Goal: Task Accomplishment & Management: Use online tool/utility

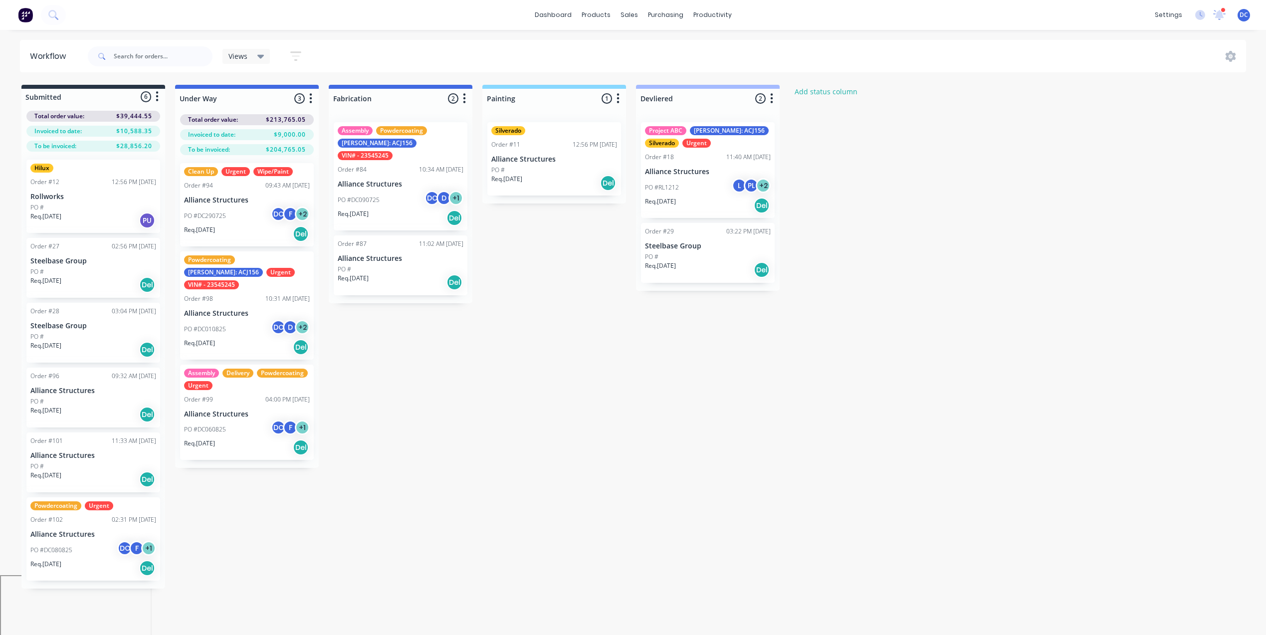
click at [24, 7] on img at bounding box center [25, 14] width 15 height 15
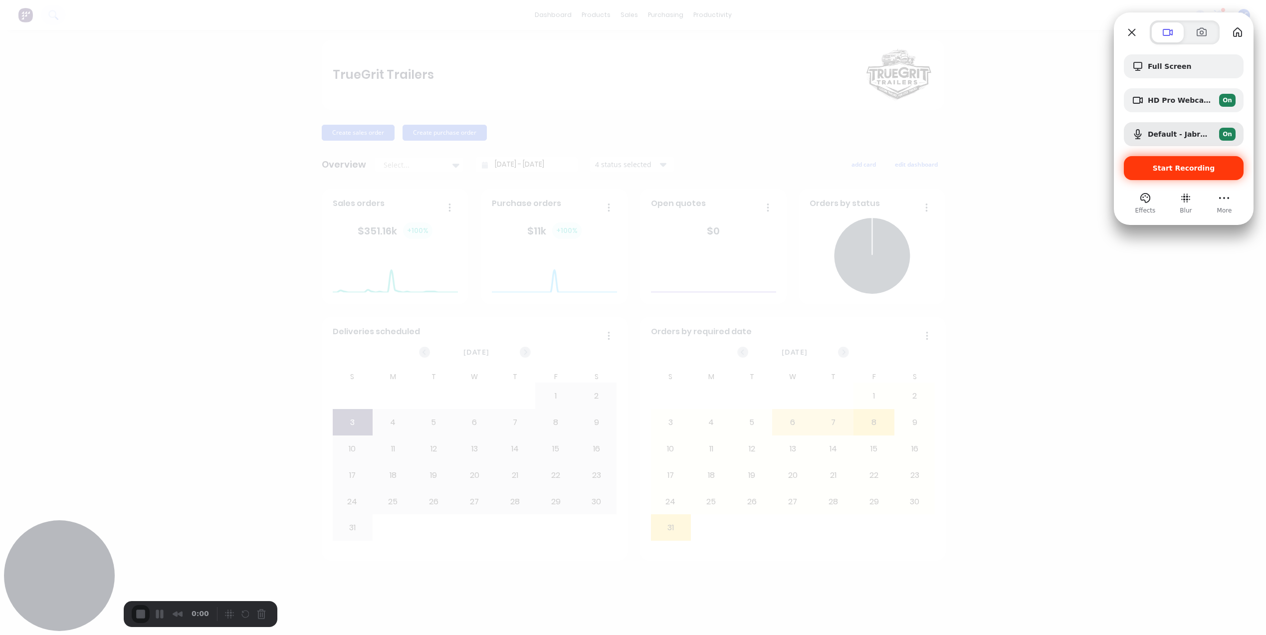
click at [1151, 170] on span "Start Recording" at bounding box center [1184, 168] width 104 height 8
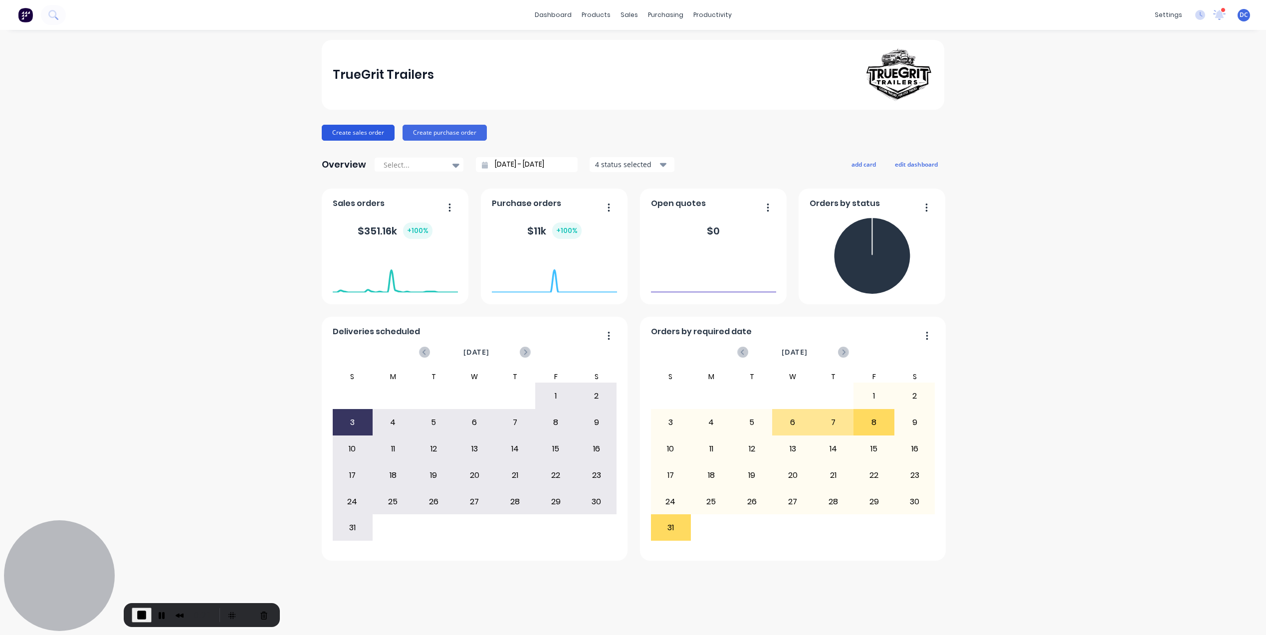
click at [370, 131] on button "Create sales order" at bounding box center [358, 133] width 73 height 16
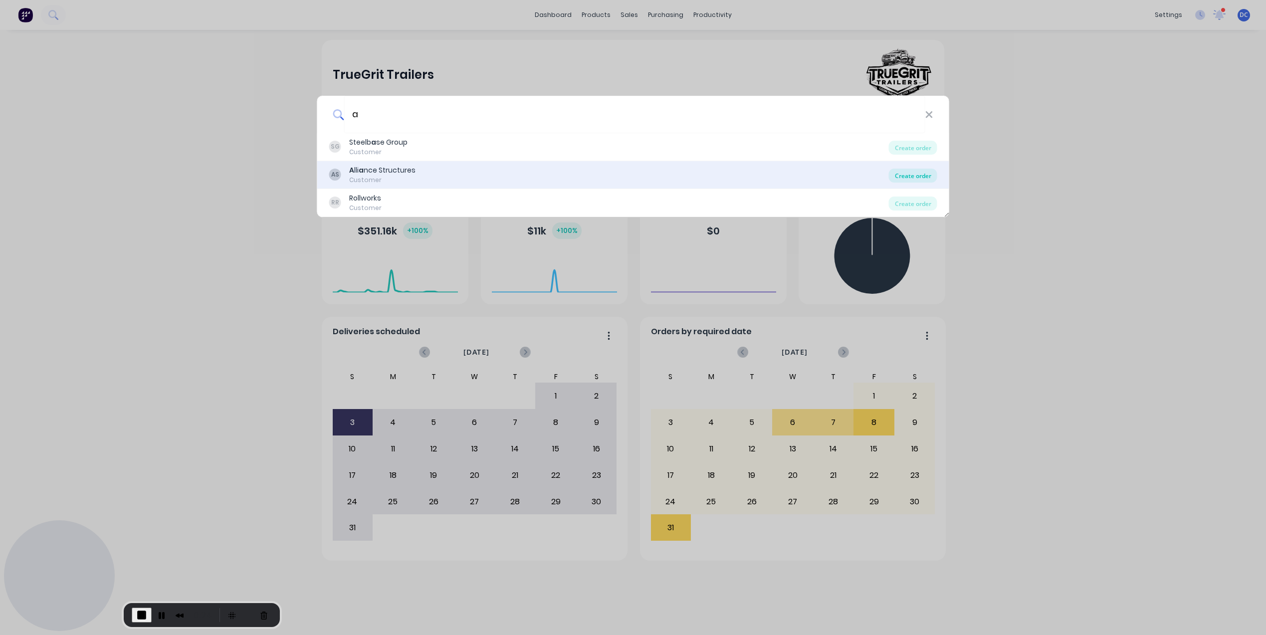
type input "a"
click at [913, 173] on div "Create order" at bounding box center [913, 176] width 48 height 14
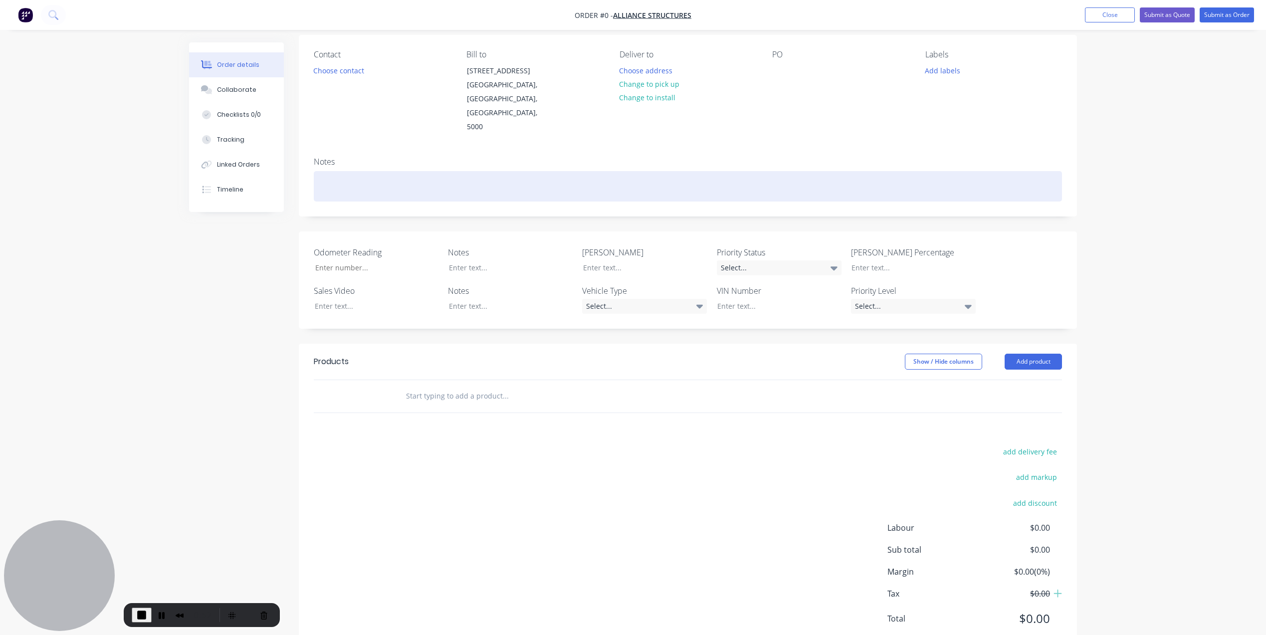
scroll to position [80, 0]
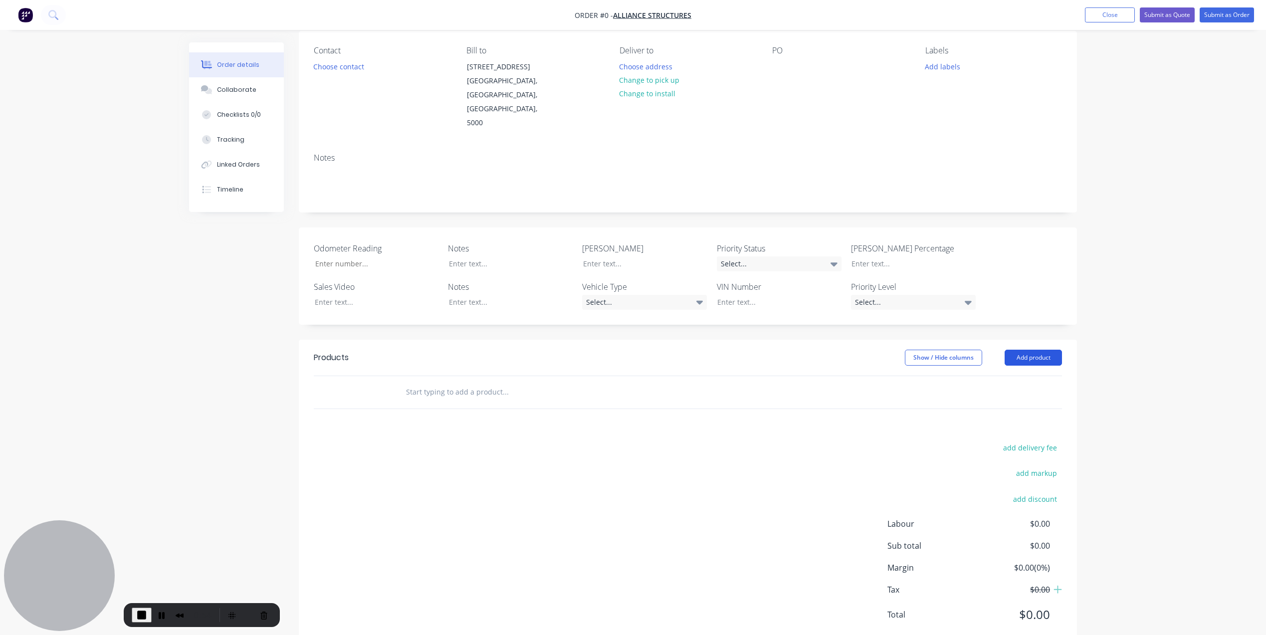
click at [1031, 350] on button "Add product" at bounding box center [1033, 358] width 57 height 16
click at [498, 382] on input "text" at bounding box center [506, 392] width 200 height 20
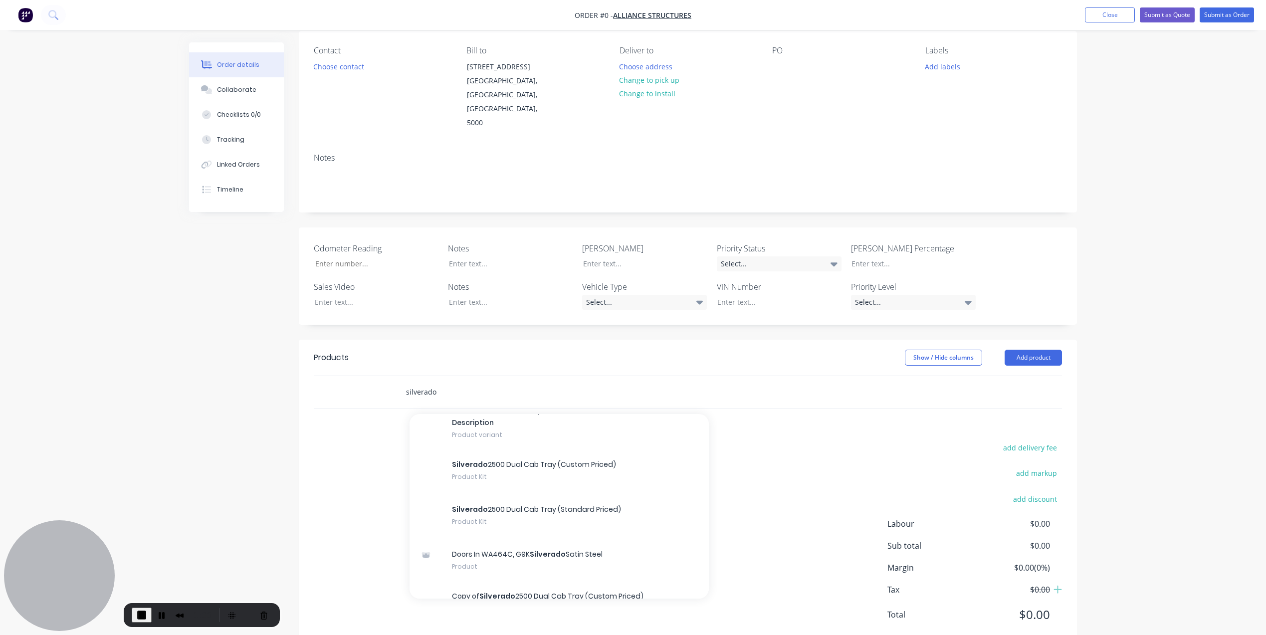
scroll to position [66, 0]
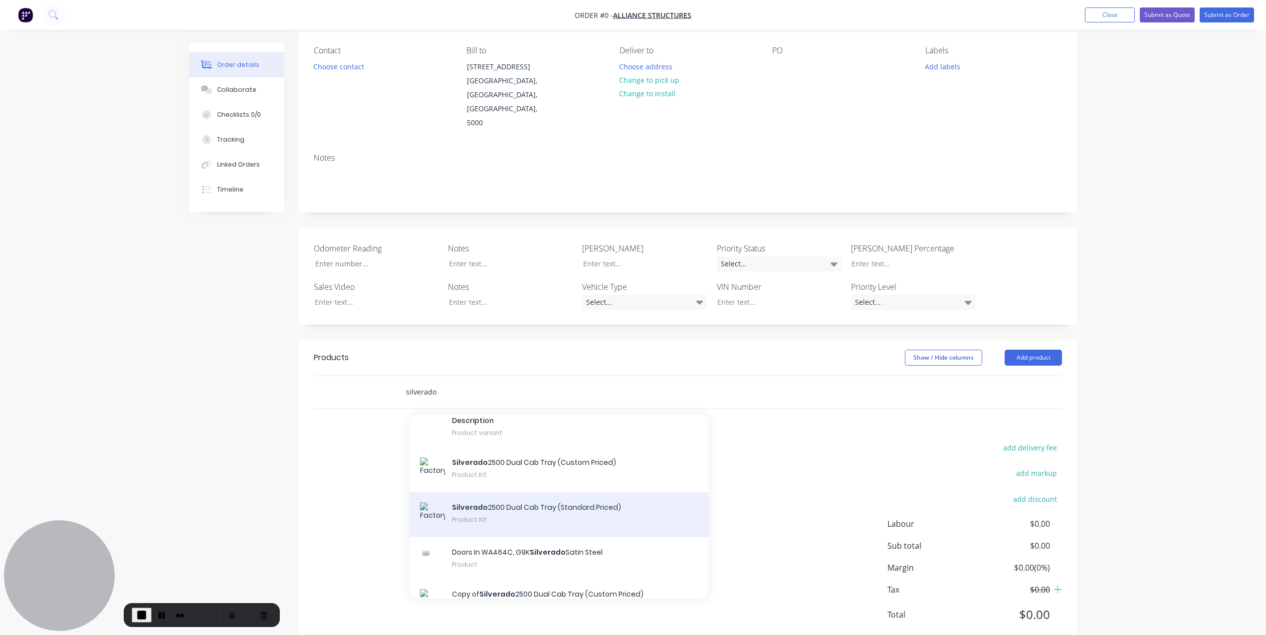
type input "silverado"
click at [507, 492] on div "Silverado 2500 Dual Cab Tray (Standard Priced) Product Kit" at bounding box center [559, 514] width 299 height 45
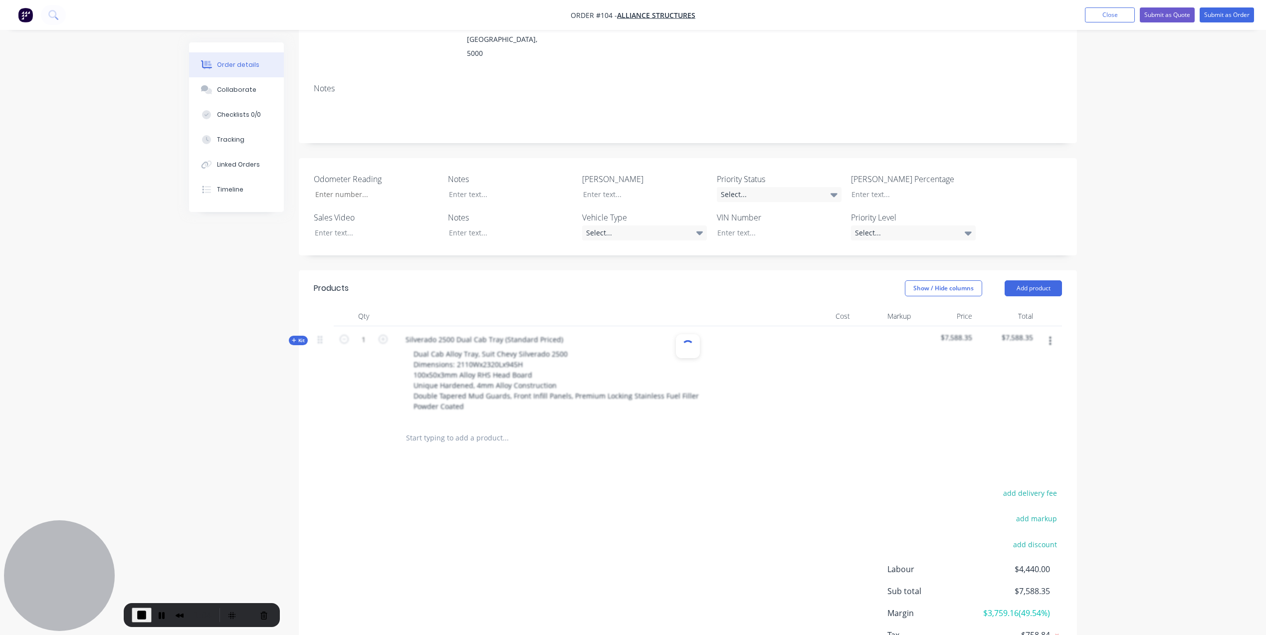
scroll to position [148, 0]
click at [294, 338] on span "Kit" at bounding box center [298, 341] width 13 height 7
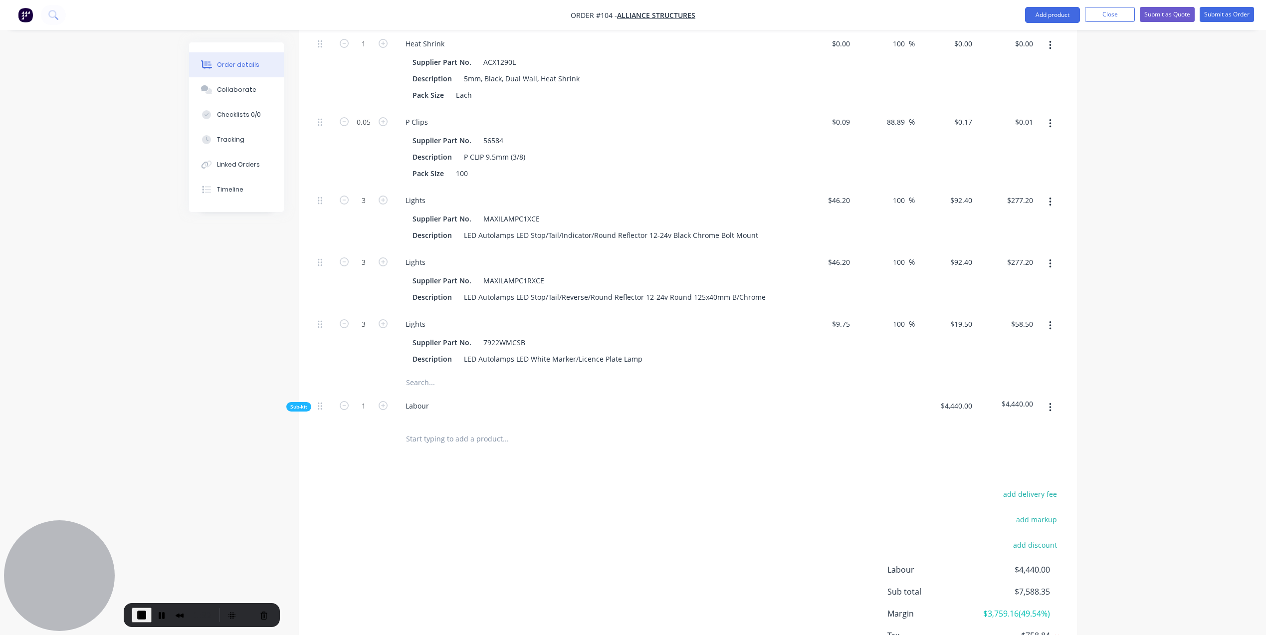
scroll to position [2236, 0]
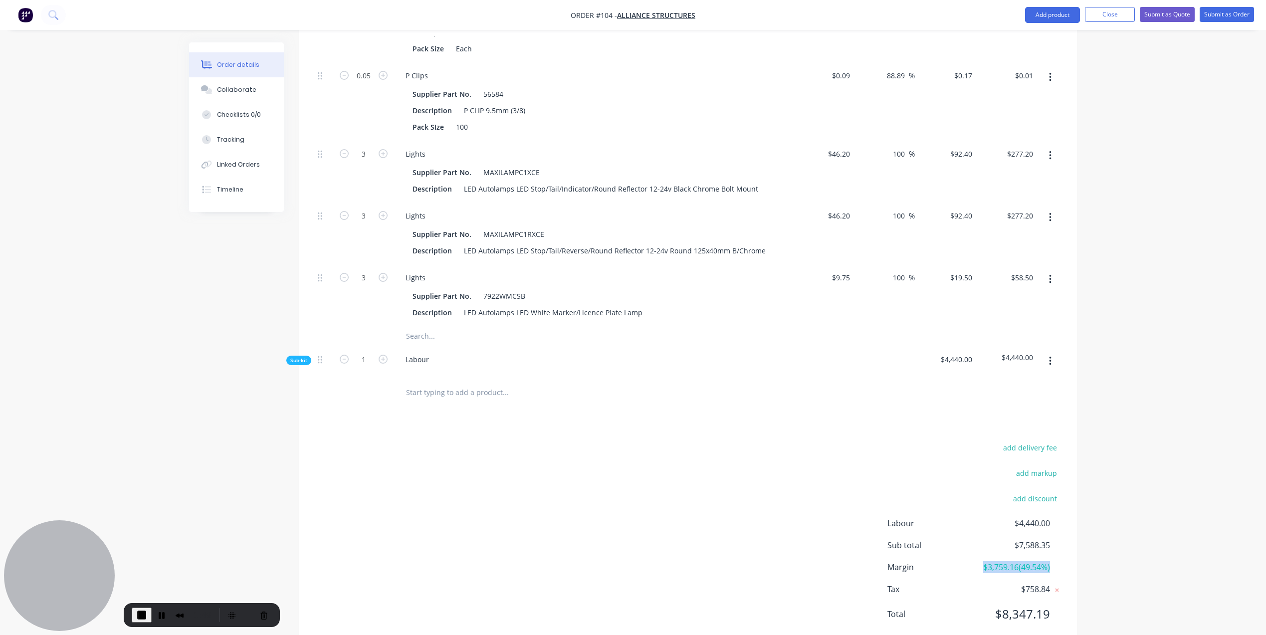
drag, startPoint x: 1059, startPoint y: 542, endPoint x: 982, endPoint y: 540, distance: 77.3
click at [982, 561] on div "Margin $3,759.16 ( 49.54 %)" at bounding box center [974, 567] width 175 height 12
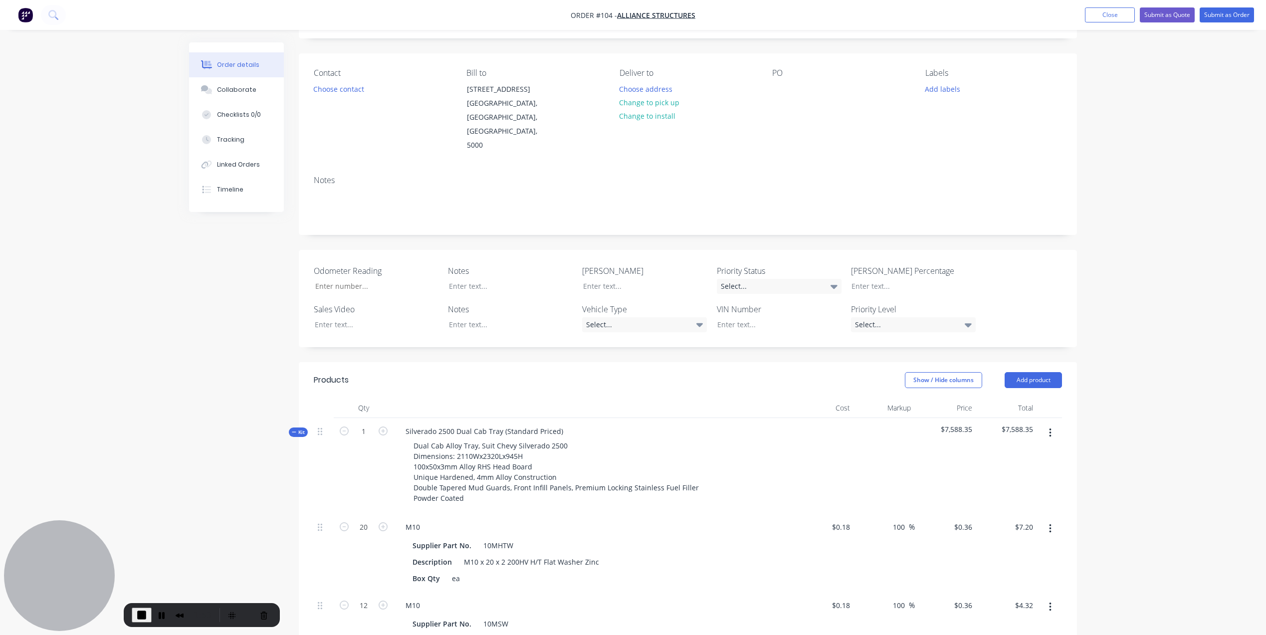
scroll to position [0, 0]
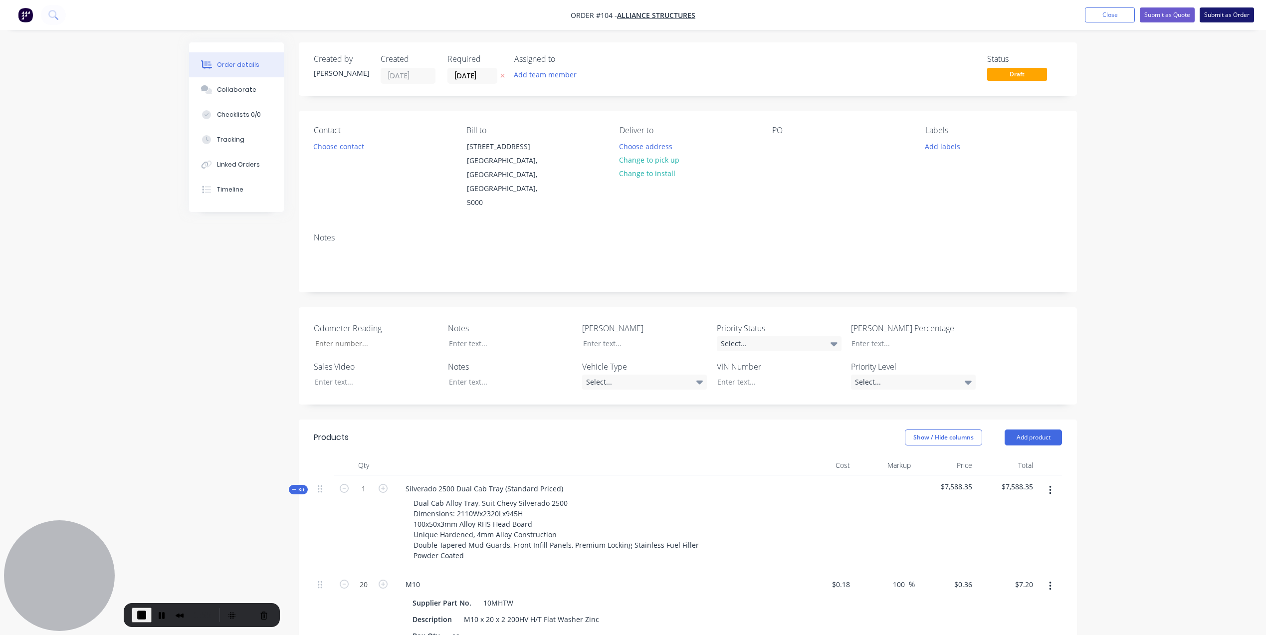
click at [1231, 20] on button "Submit as Order" at bounding box center [1227, 14] width 54 height 15
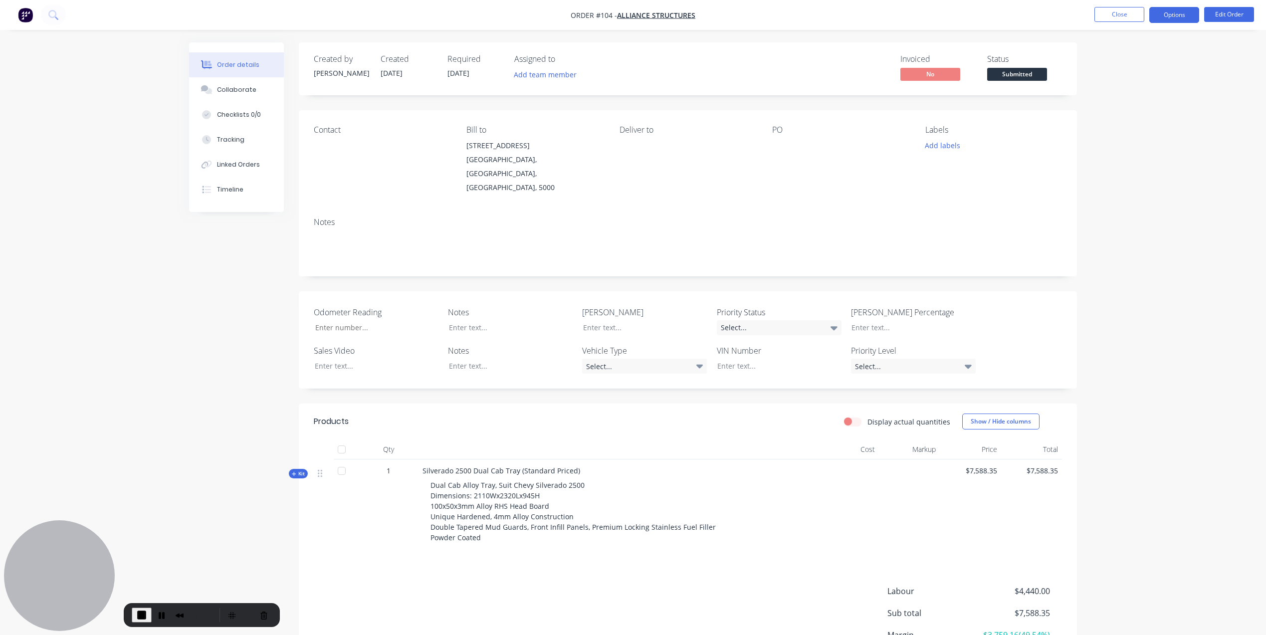
click at [1166, 14] on button "Options" at bounding box center [1174, 15] width 50 height 16
click at [1130, 178] on div "Purchase Products" at bounding box center [1144, 180] width 92 height 14
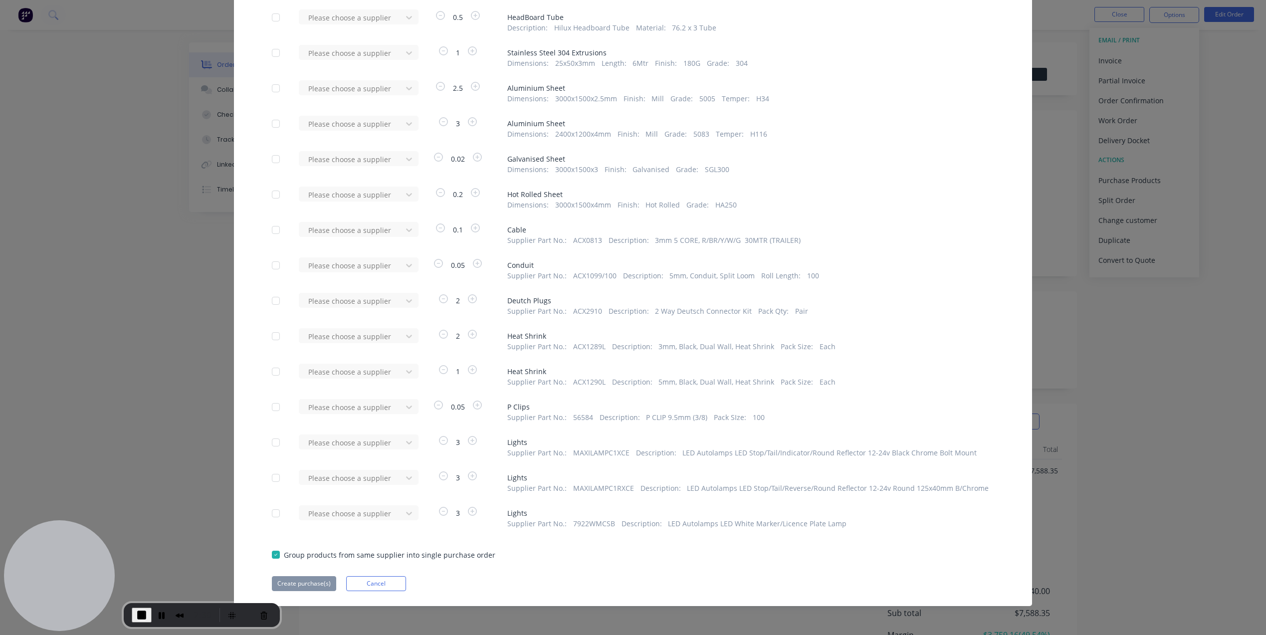
scroll to position [72, 0]
click at [365, 587] on button "Cancel" at bounding box center [376, 583] width 60 height 15
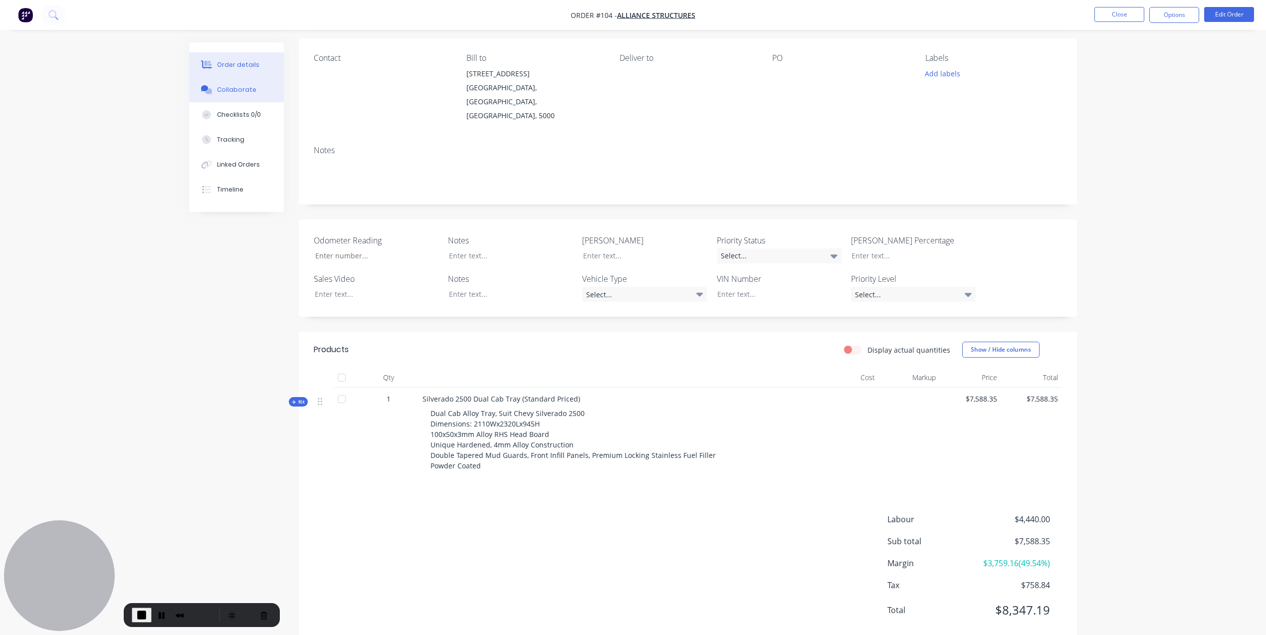
click at [230, 92] on div "Collaborate" at bounding box center [236, 89] width 39 height 9
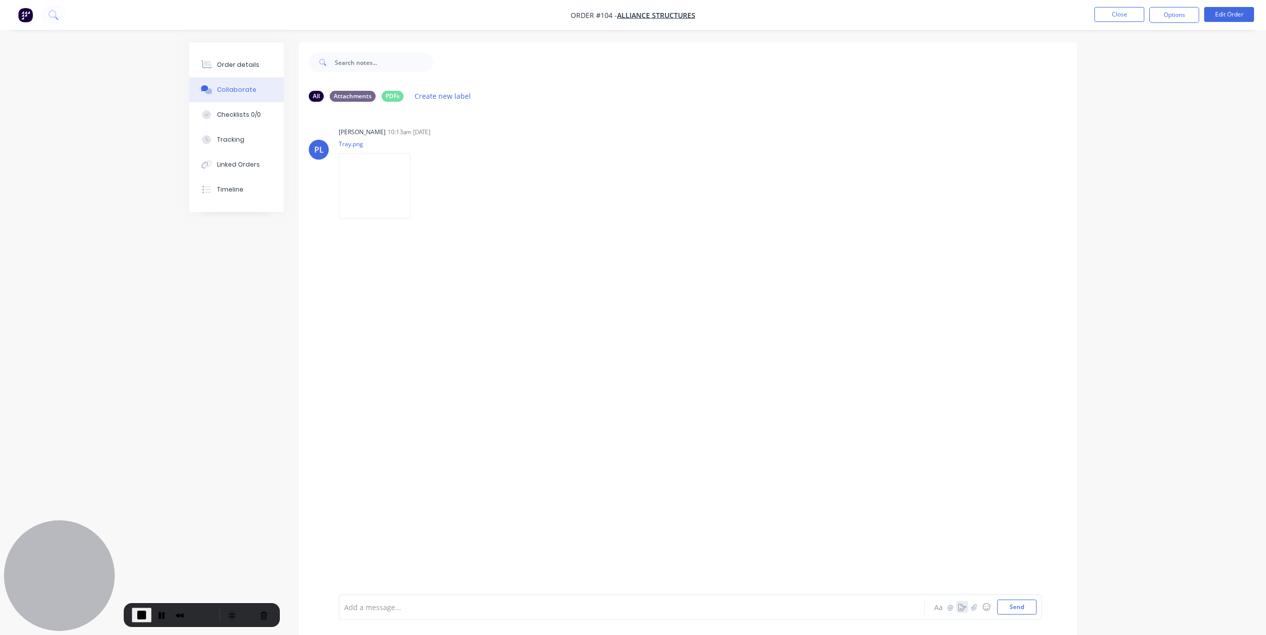
click at [962, 608] on icon "button" at bounding box center [962, 607] width 8 height 7
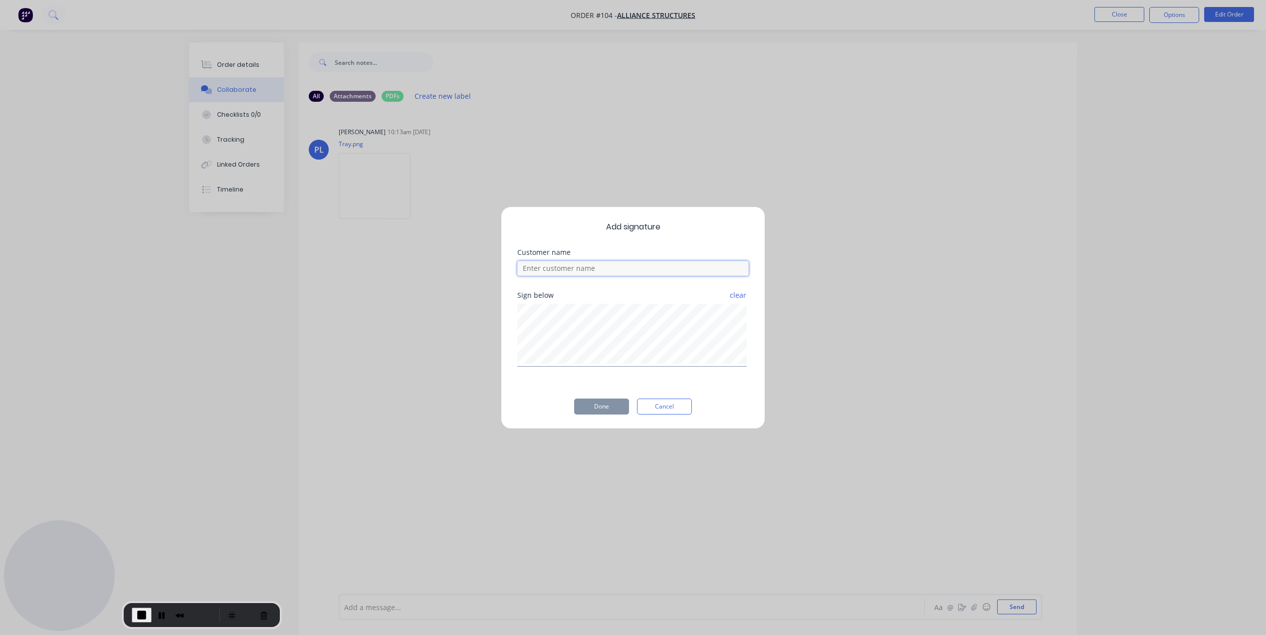
click at [591, 267] on input at bounding box center [632, 268] width 231 height 15
type input "[PERSON_NAME]"
click at [604, 403] on button "Done" at bounding box center [601, 407] width 55 height 16
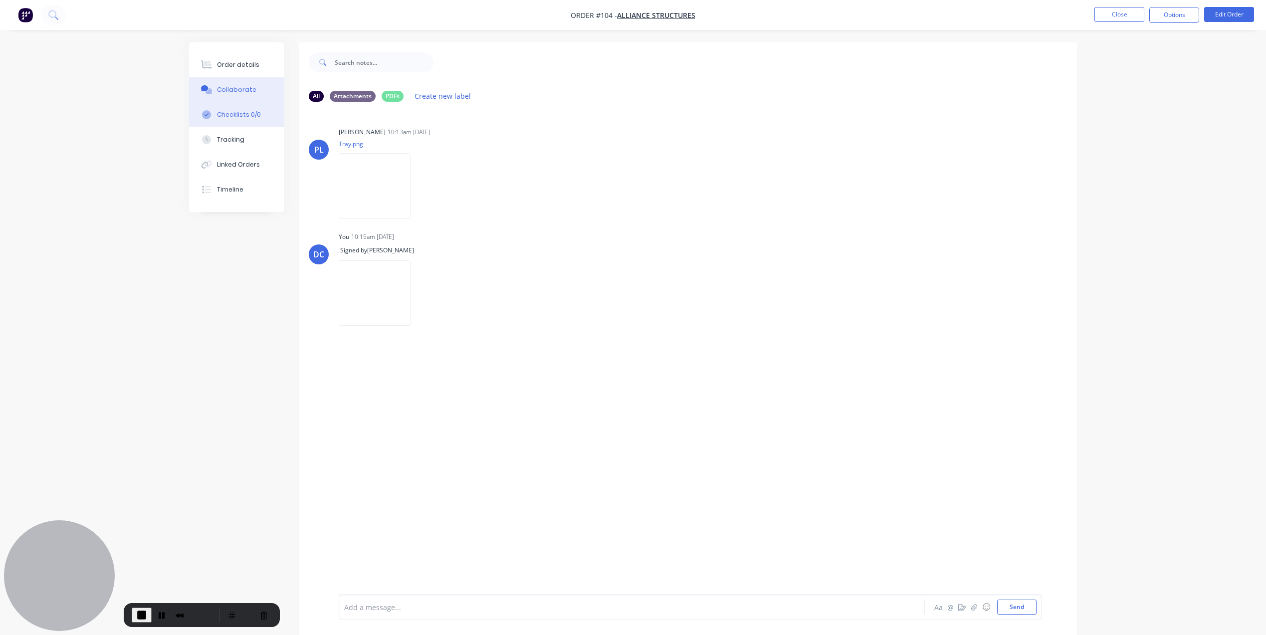
click at [227, 124] on button "Checklists 0/0" at bounding box center [236, 114] width 95 height 25
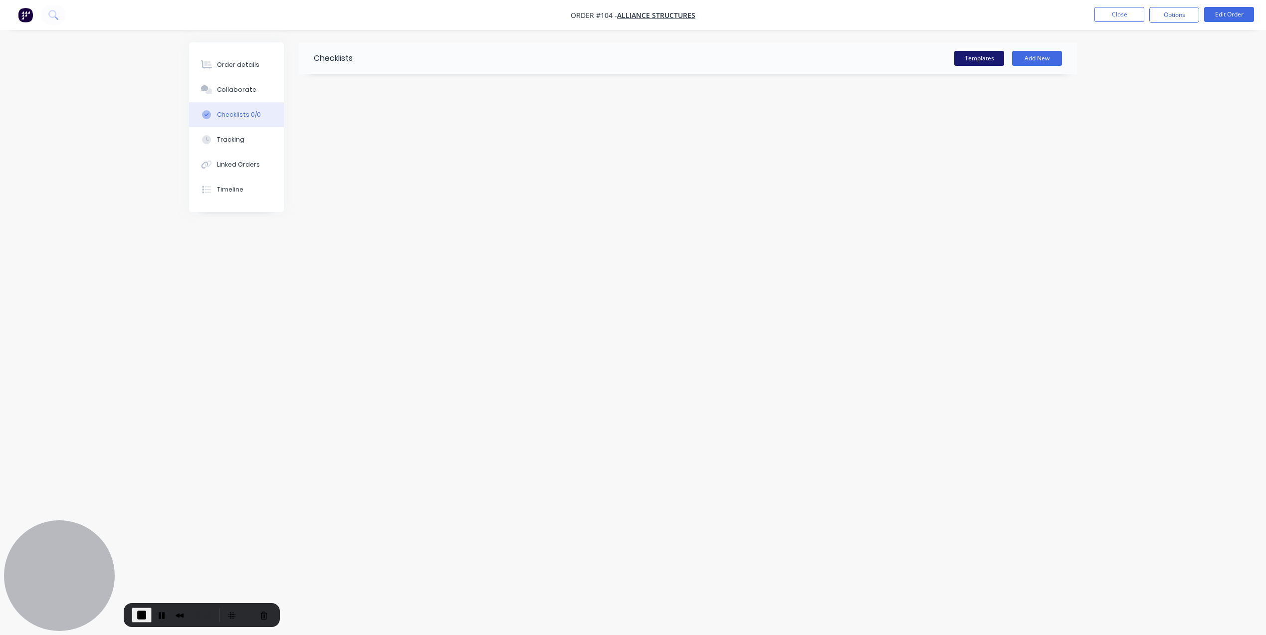
click at [988, 58] on button "Templates" at bounding box center [979, 58] width 50 height 15
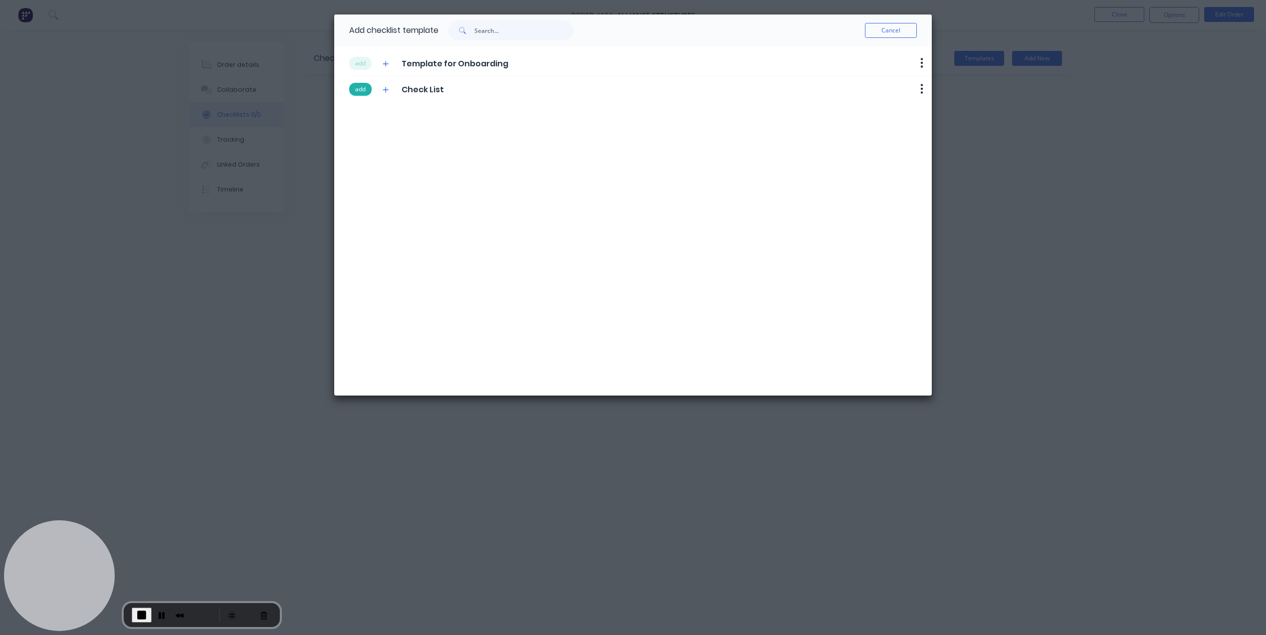
click at [365, 93] on button "add" at bounding box center [360, 89] width 22 height 13
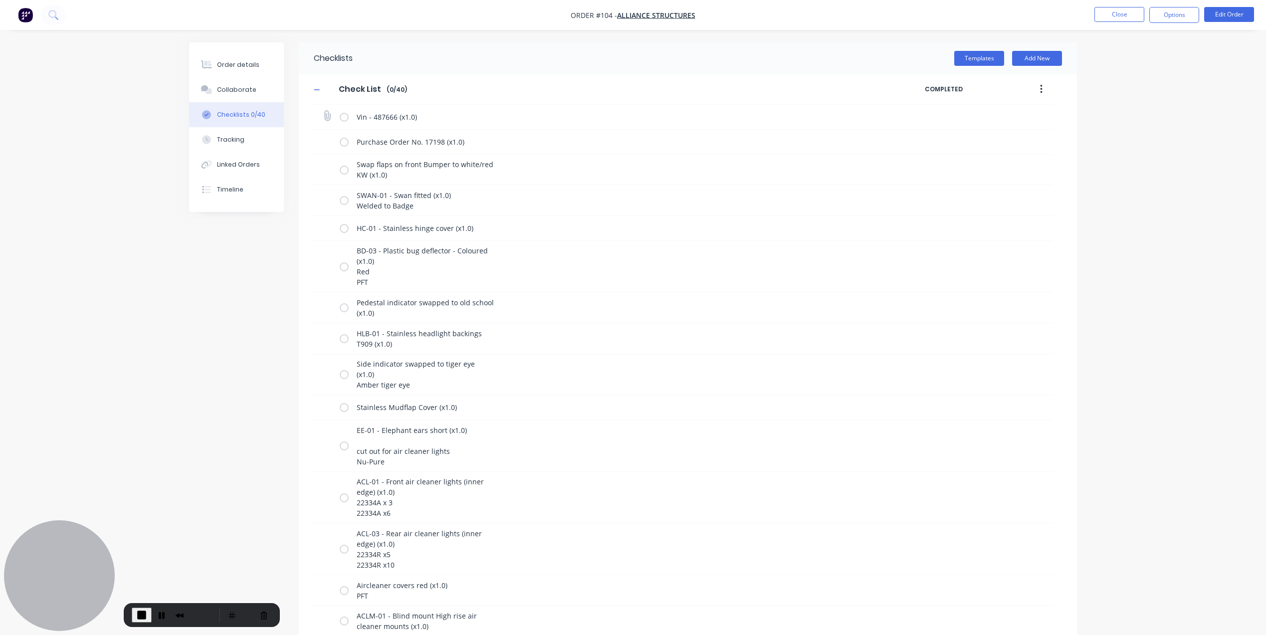
click at [344, 121] on label at bounding box center [344, 117] width 9 height 10
click at [0, 0] on input "checkbox" at bounding box center [0, 0] width 0 height 0
click at [346, 142] on label at bounding box center [344, 142] width 9 height 10
click at [0, 0] on input "checkbox" at bounding box center [0, 0] width 0 height 0
click at [345, 169] on label at bounding box center [344, 169] width 9 height 10
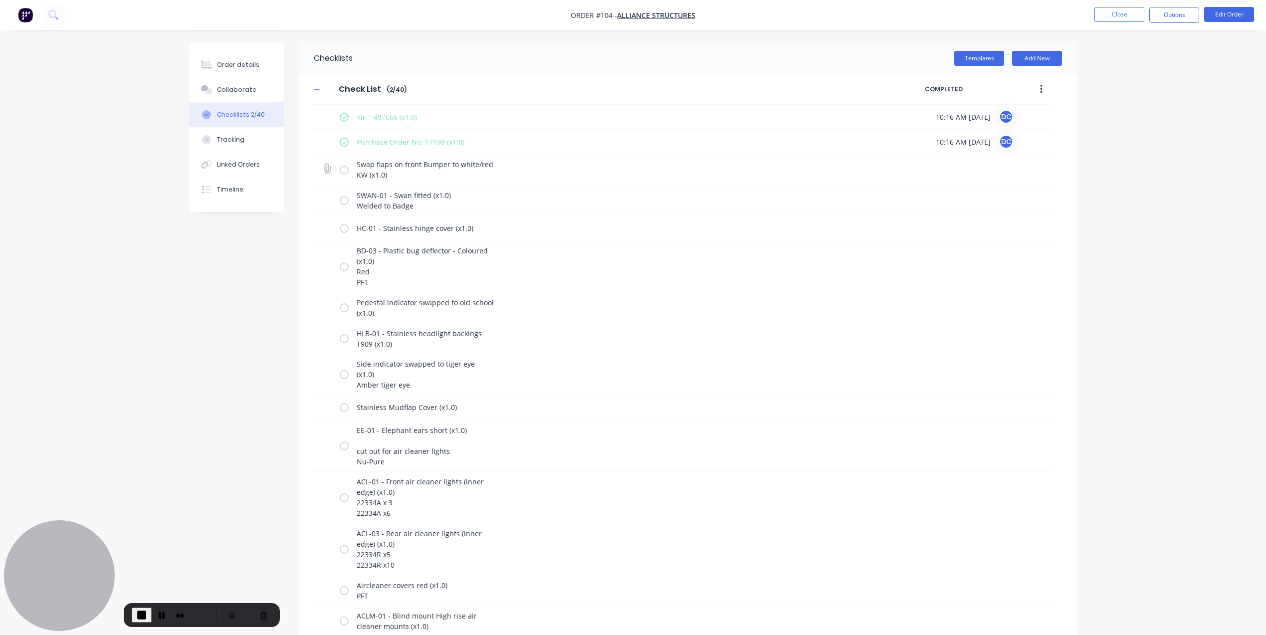
click at [0, 0] on input "checkbox" at bounding box center [0, 0] width 0 height 0
click at [345, 203] on label at bounding box center [344, 200] width 9 height 10
click at [0, 0] on input "checkbox" at bounding box center [0, 0] width 0 height 0
type textarea "x"
click at [239, 138] on div "Tracking" at bounding box center [230, 139] width 27 height 9
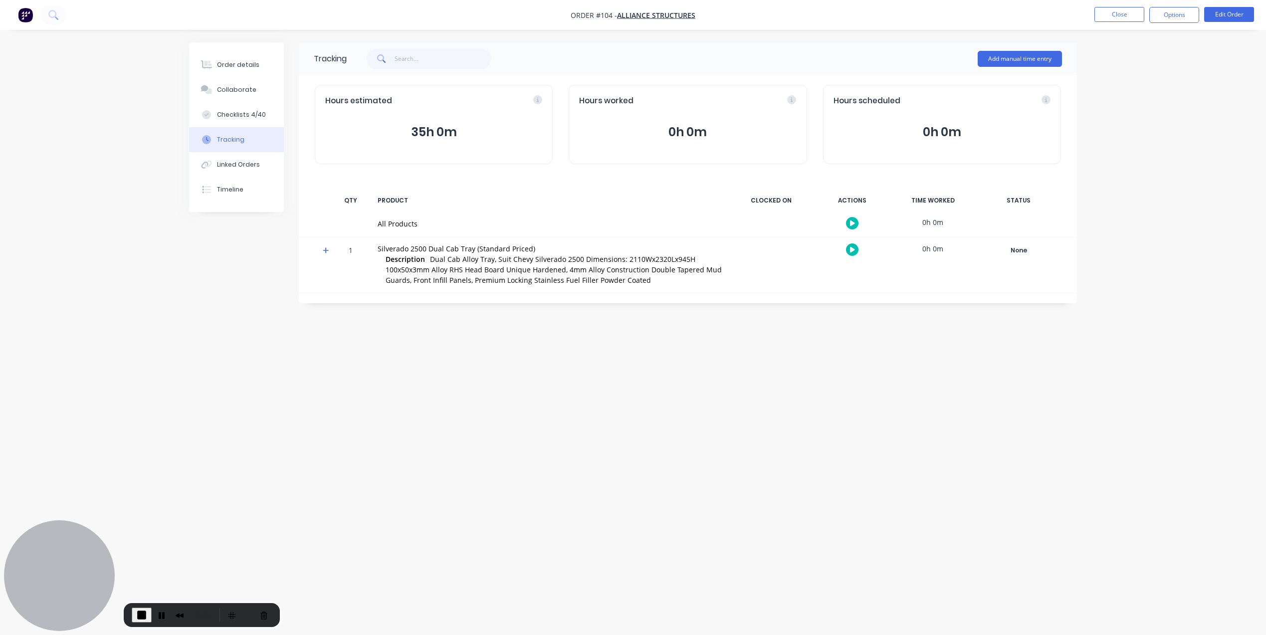
click at [850, 246] on icon "button" at bounding box center [852, 249] width 5 height 6
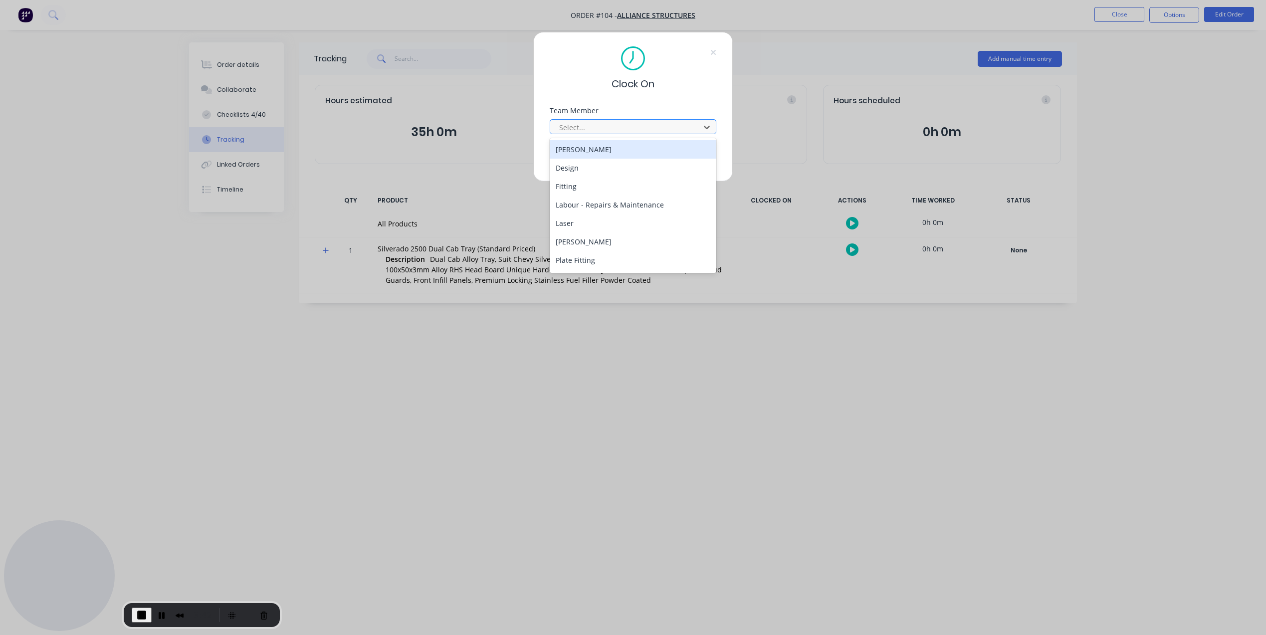
click at [640, 122] on div at bounding box center [626, 127] width 137 height 12
click at [592, 147] on div "[PERSON_NAME]" at bounding box center [633, 149] width 167 height 18
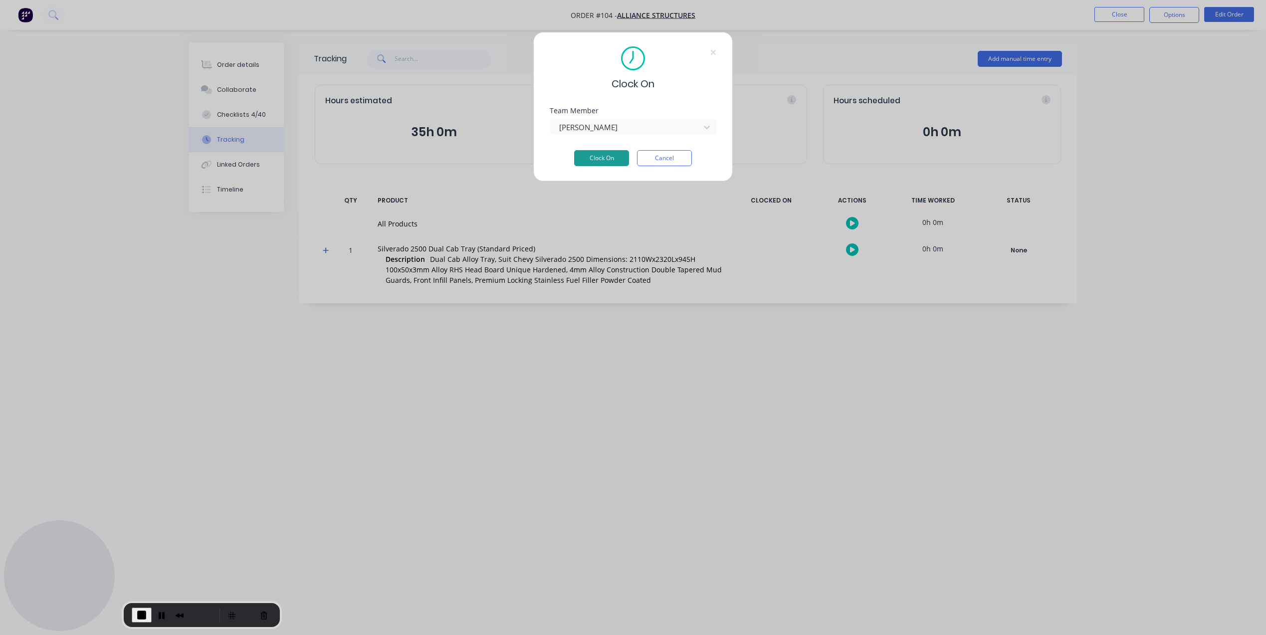
click at [592, 165] on button "Clock On" at bounding box center [601, 158] width 55 height 16
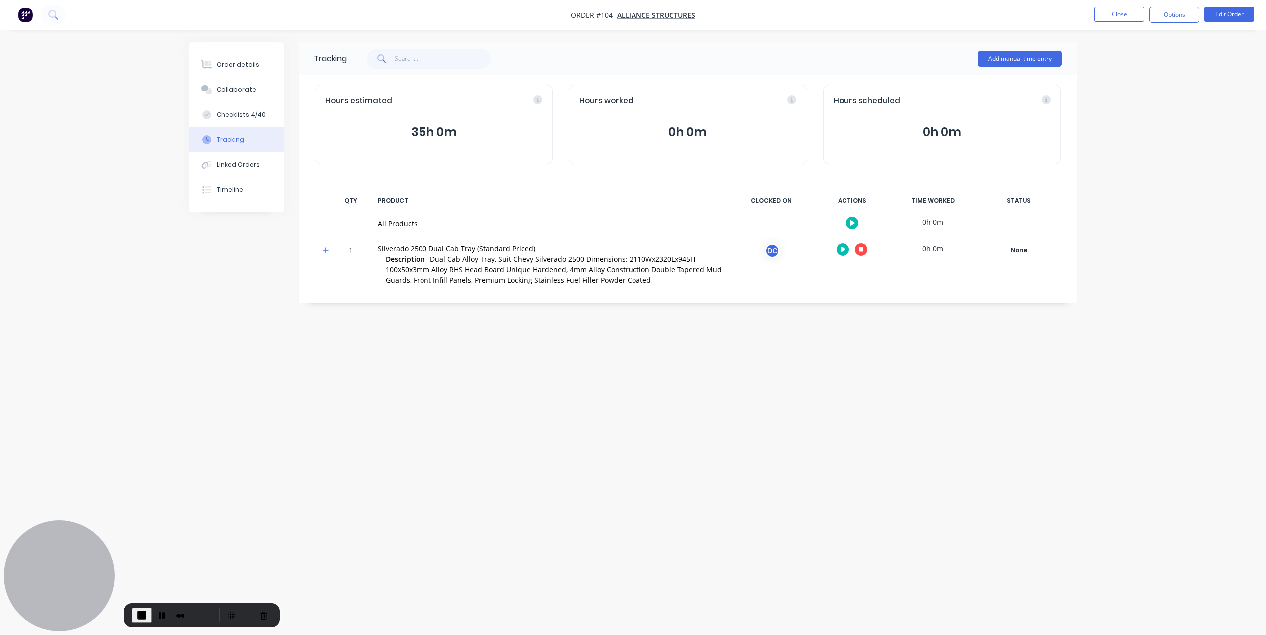
click at [18, 14] on img "button" at bounding box center [25, 14] width 15 height 15
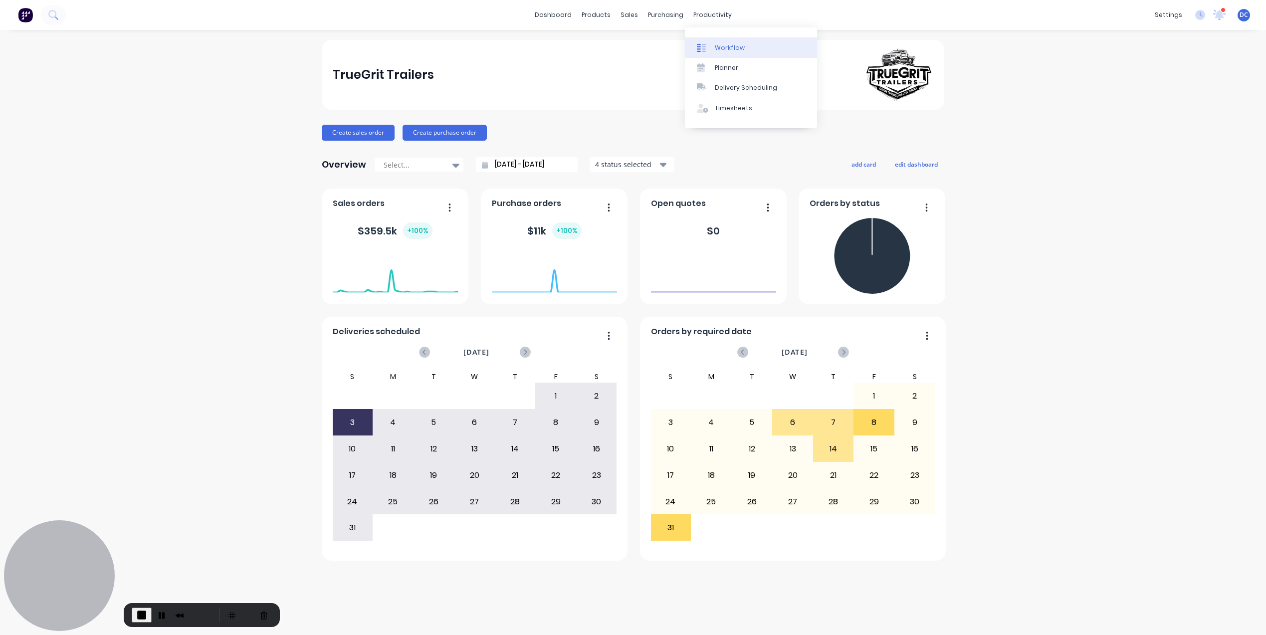
click at [734, 48] on div "Workflow" at bounding box center [730, 47] width 30 height 9
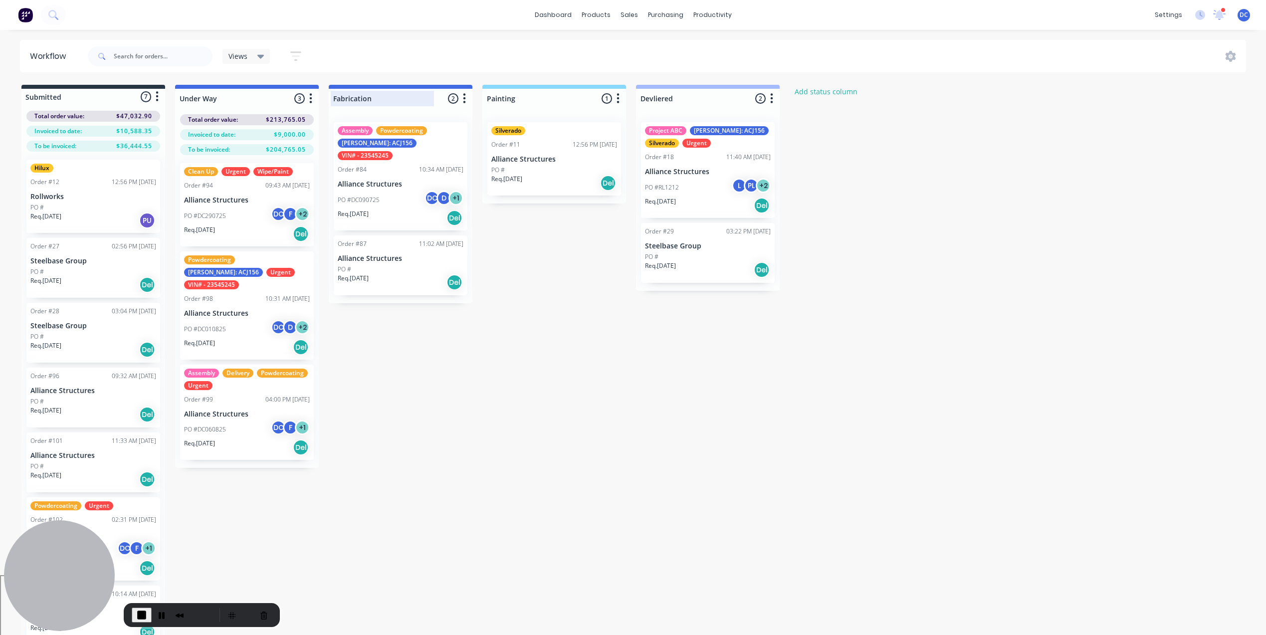
click at [378, 98] on div at bounding box center [401, 98] width 144 height 19
drag, startPoint x: 378, startPoint y: 98, endPoint x: 325, endPoint y: 98, distance: 52.4
click at [325, 98] on div "Submitted 7 Status colour #273444 hex #273444 Save Cancel Summaries Total order…" at bounding box center [535, 369] width 1085 height 569
click at [465, 100] on icon "button" at bounding box center [464, 98] width 3 height 12
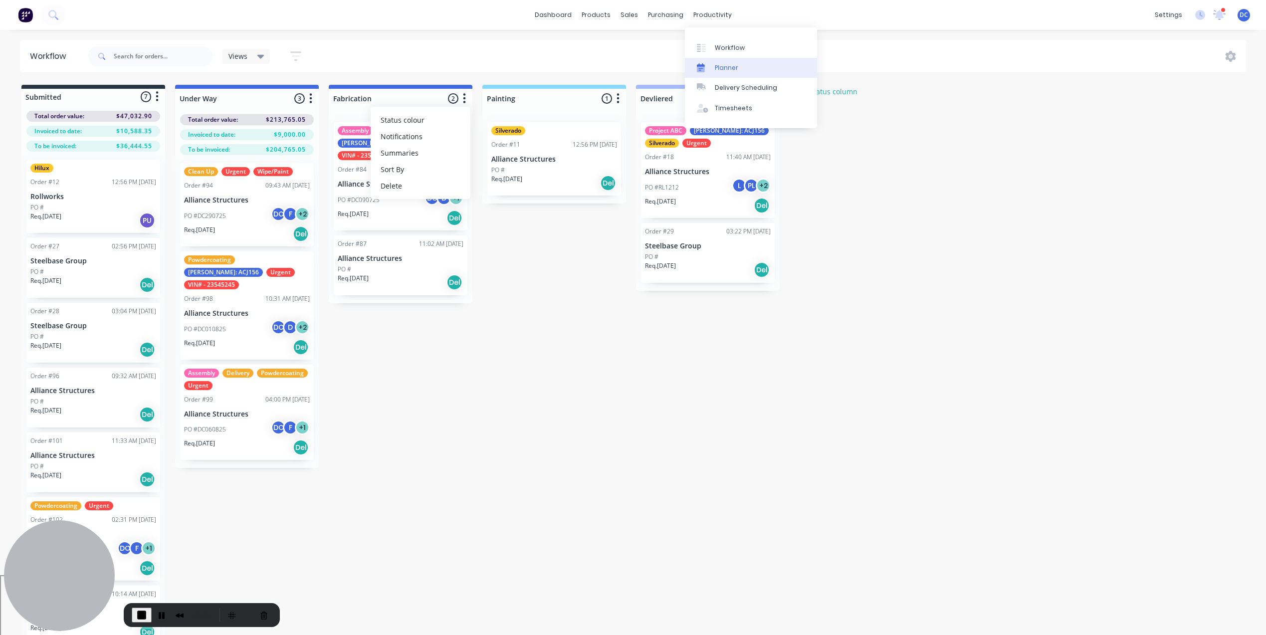
click at [718, 69] on div "Planner" at bounding box center [726, 67] width 23 height 9
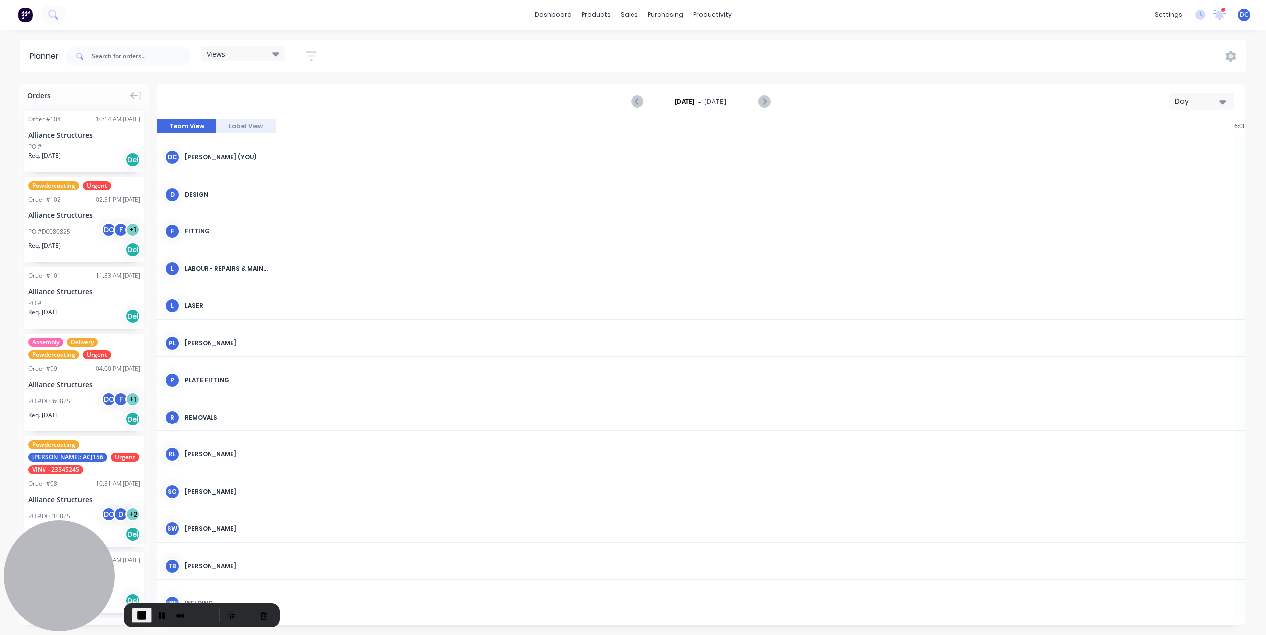
scroll to position [0, 1597]
click at [1179, 102] on div "Day" at bounding box center [1198, 101] width 46 height 10
click at [1161, 150] on div "Week" at bounding box center [1183, 148] width 99 height 20
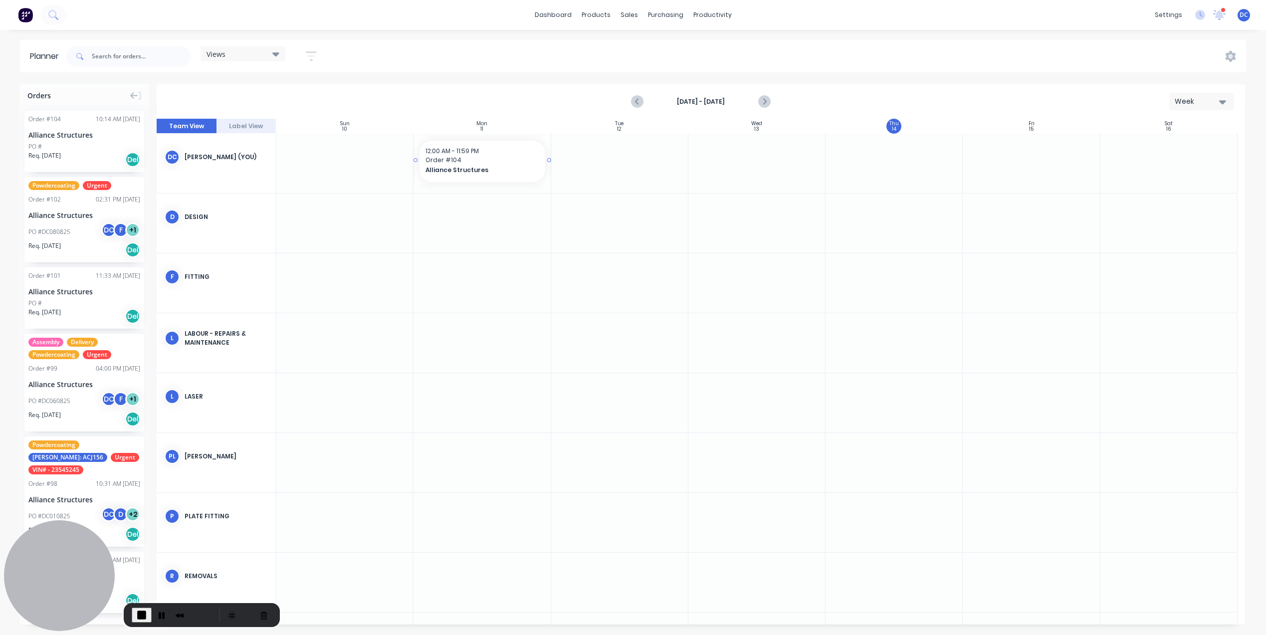
drag, startPoint x: 115, startPoint y: 135, endPoint x: 490, endPoint y: 146, distance: 375.3
click at [490, 146] on div "Orders Order # 104 10:14 AM [DATE] Alliance Structures PO # Req. [DATE] Del Pow…" at bounding box center [633, 359] width 1266 height 550
click at [526, 161] on span "Order # 104" at bounding box center [481, 160] width 113 height 9
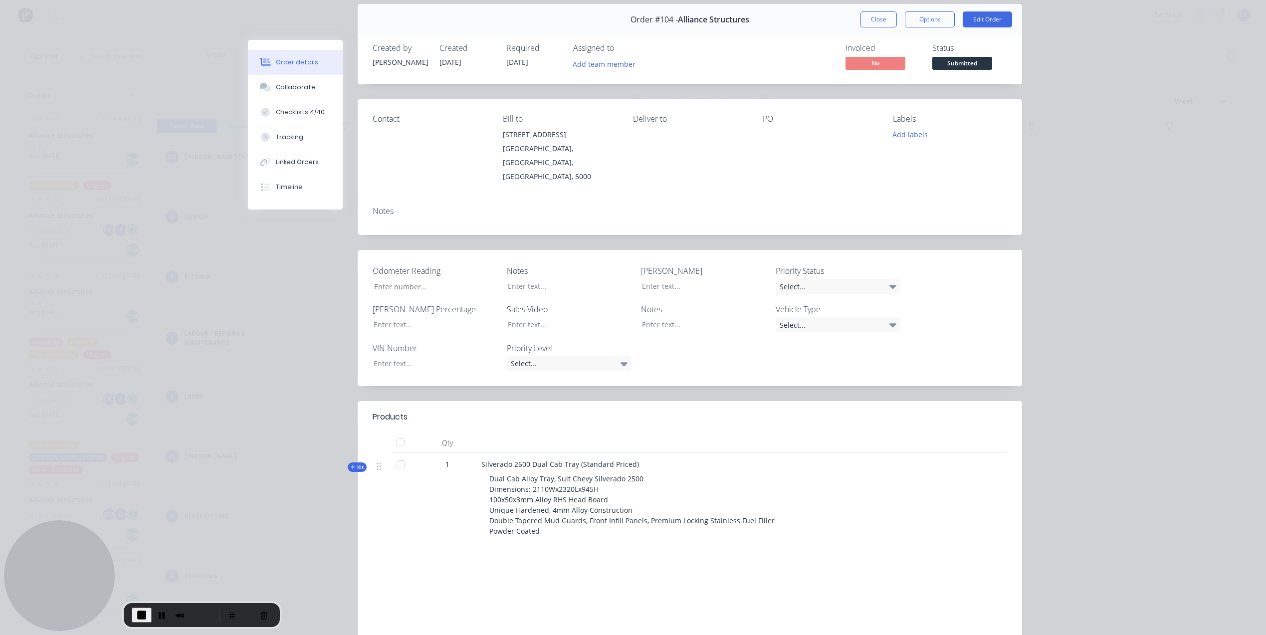
scroll to position [0, 0]
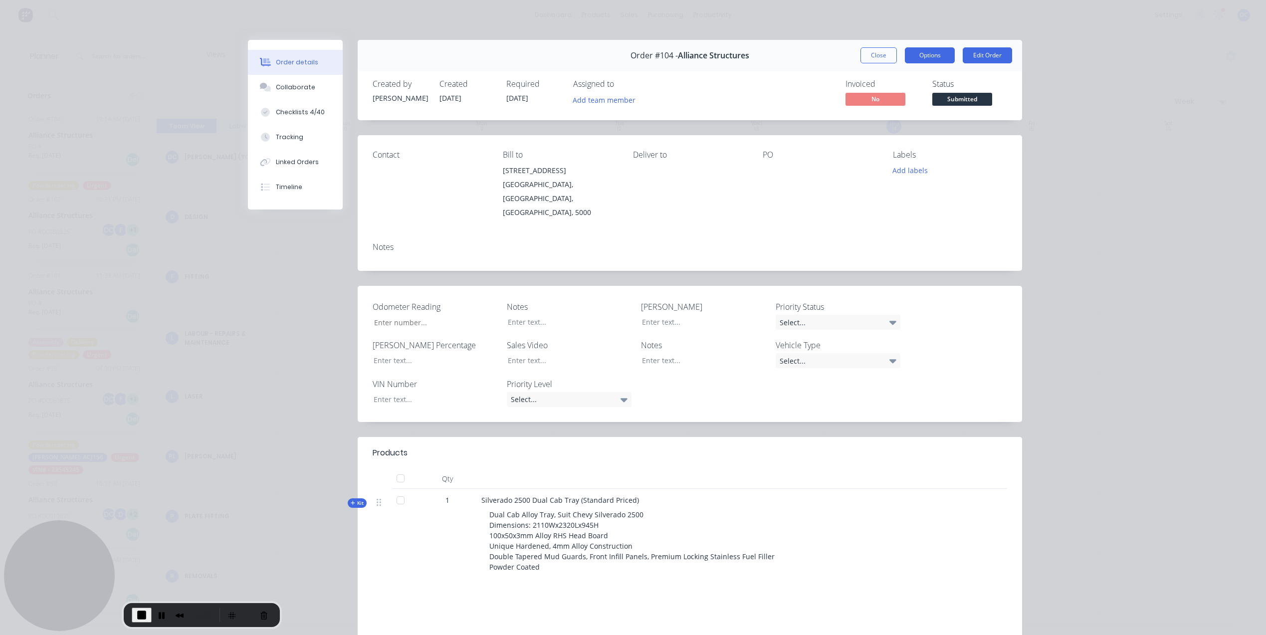
click at [934, 55] on button "Options" at bounding box center [930, 55] width 50 height 16
click at [874, 55] on button "Close" at bounding box center [878, 55] width 36 height 16
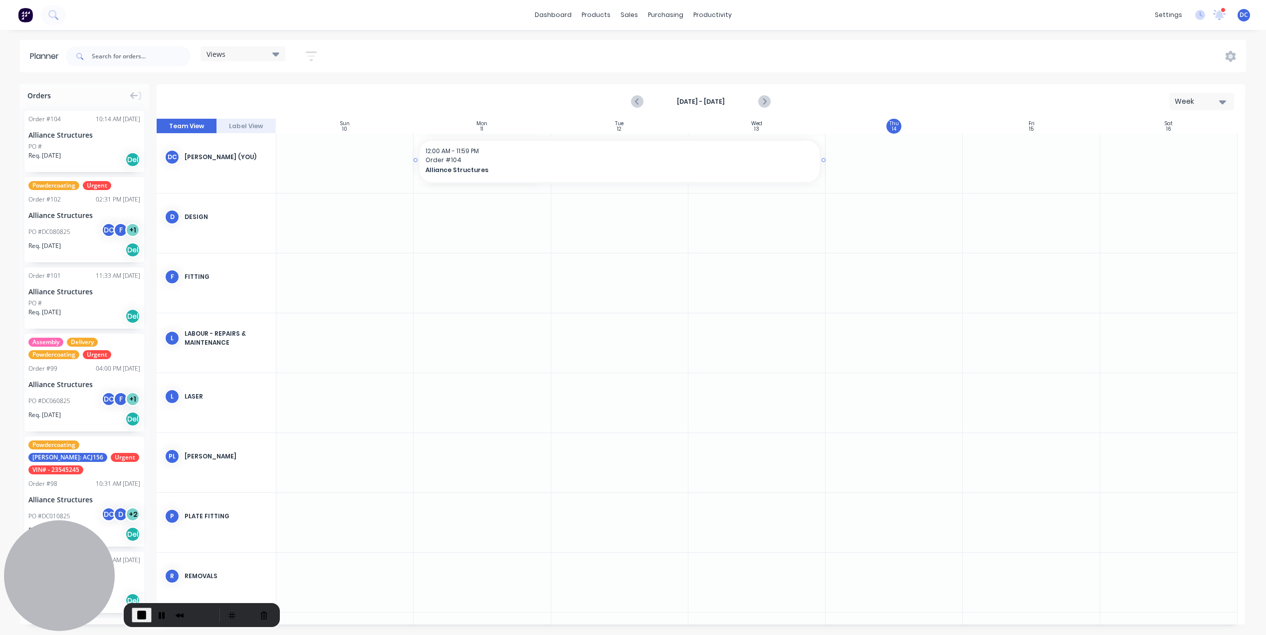
drag, startPoint x: 549, startPoint y: 160, endPoint x: 723, endPoint y: 157, distance: 174.1
click at [548, 242] on div "Mark as done" at bounding box center [570, 244] width 107 height 20
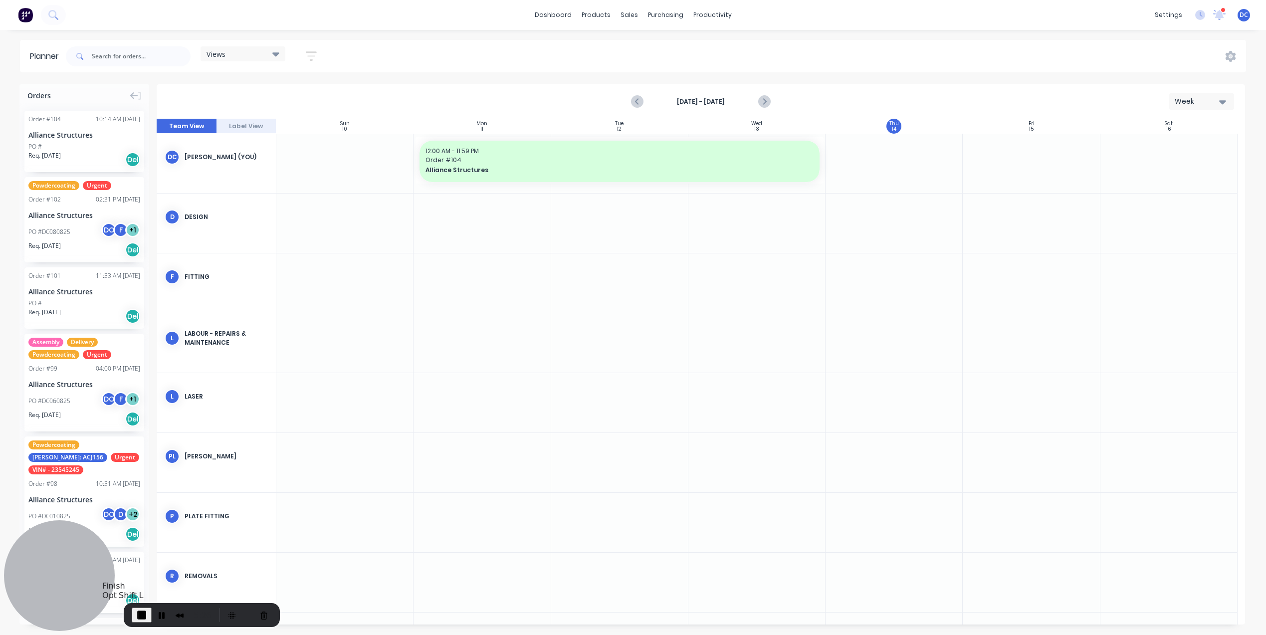
click at [144, 616] on span "End Recording" at bounding box center [142, 615] width 12 height 12
